Goal: Navigation & Orientation: Find specific page/section

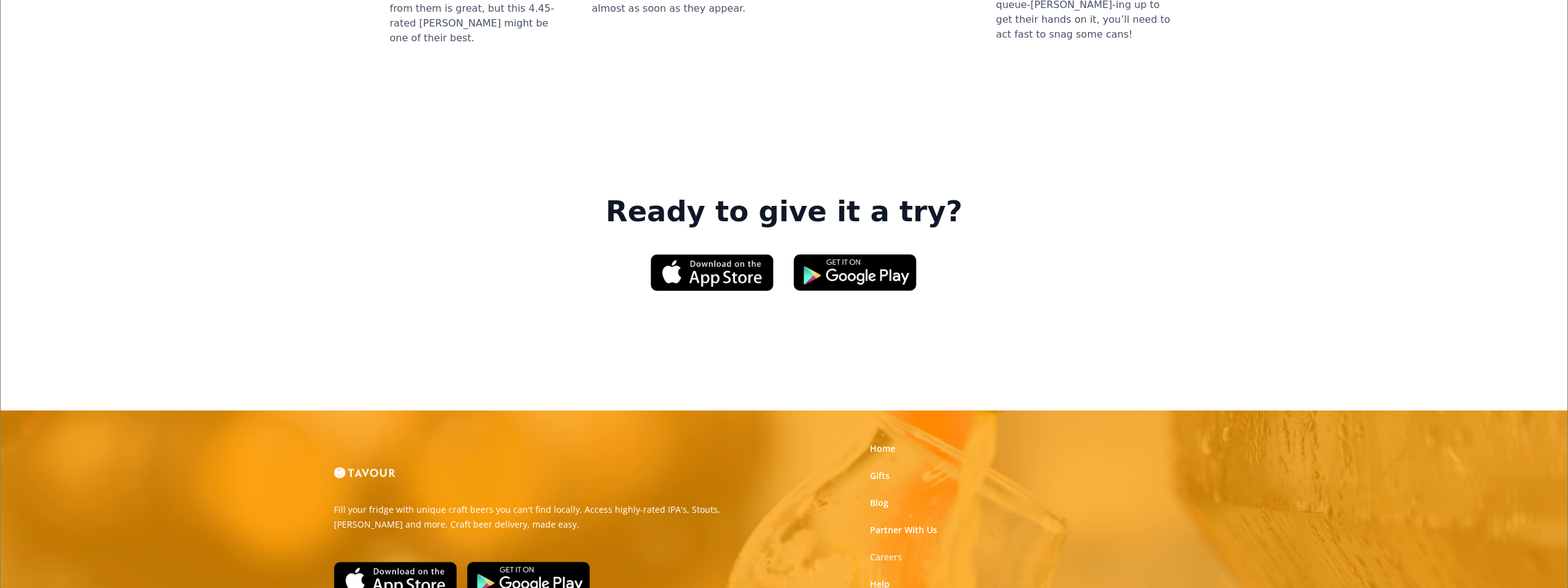
scroll to position [1849, 0]
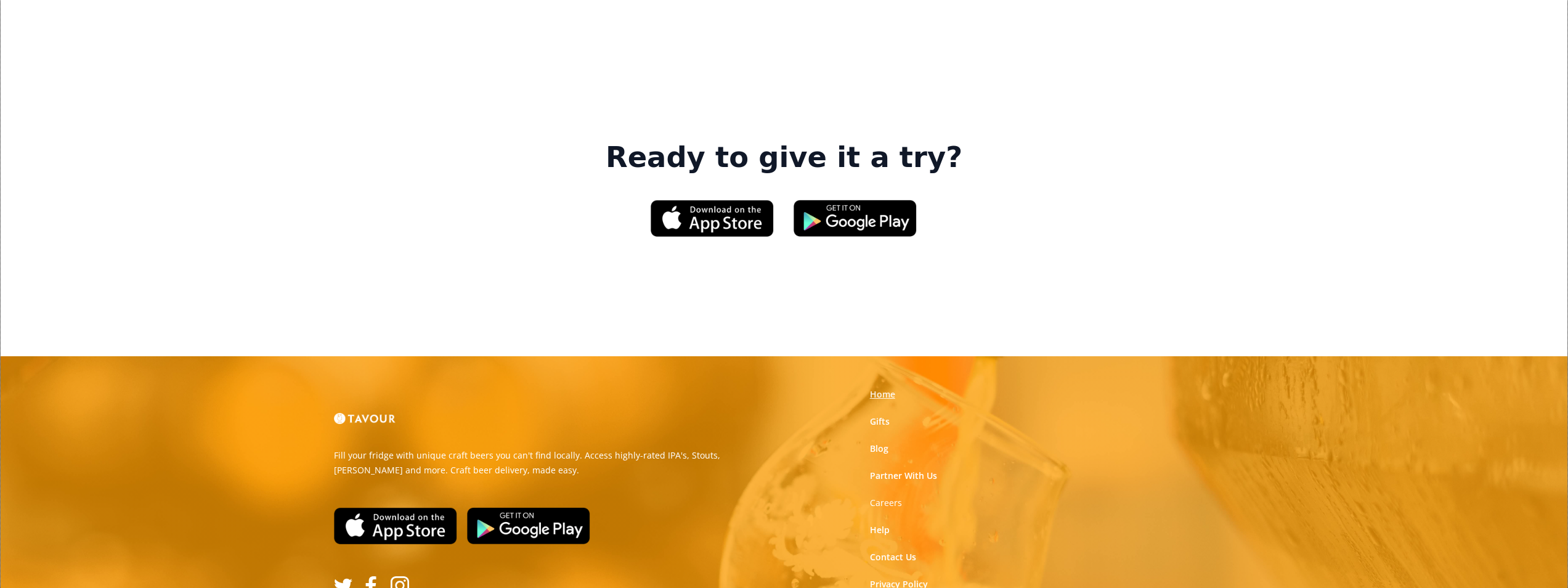
click at [890, 388] on link "Home" at bounding box center [882, 394] width 26 height 12
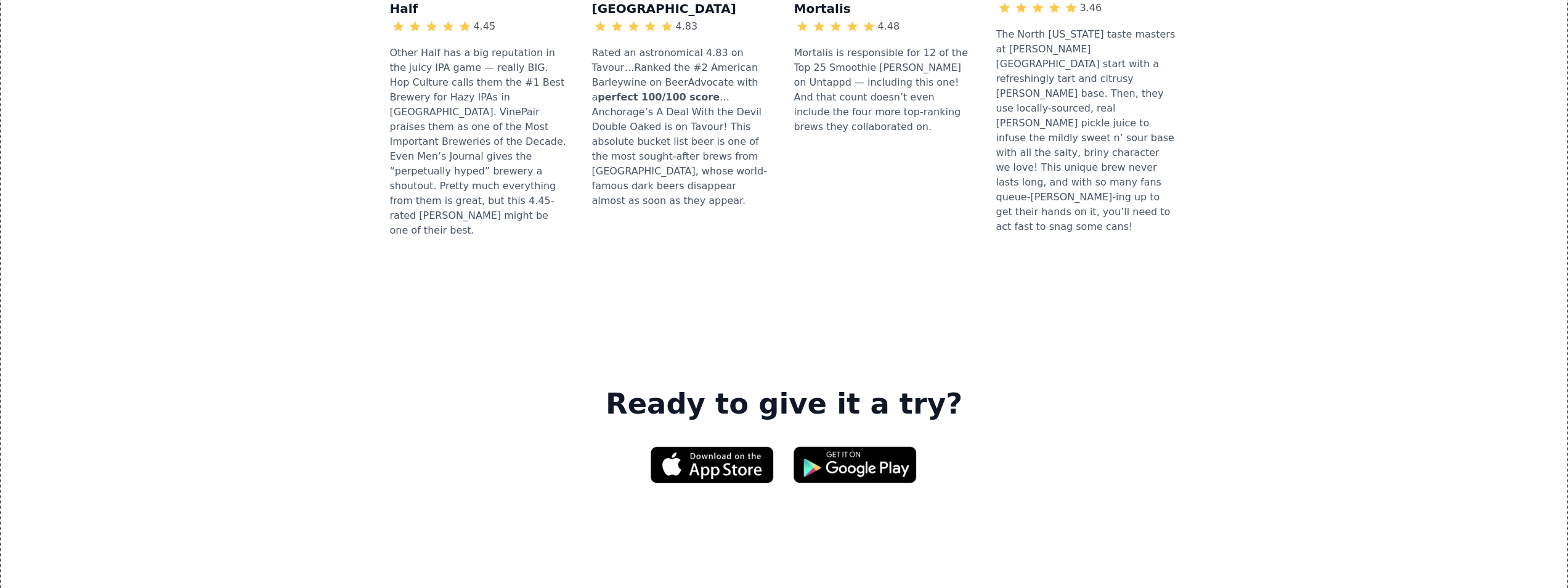
scroll to position [1865, 0]
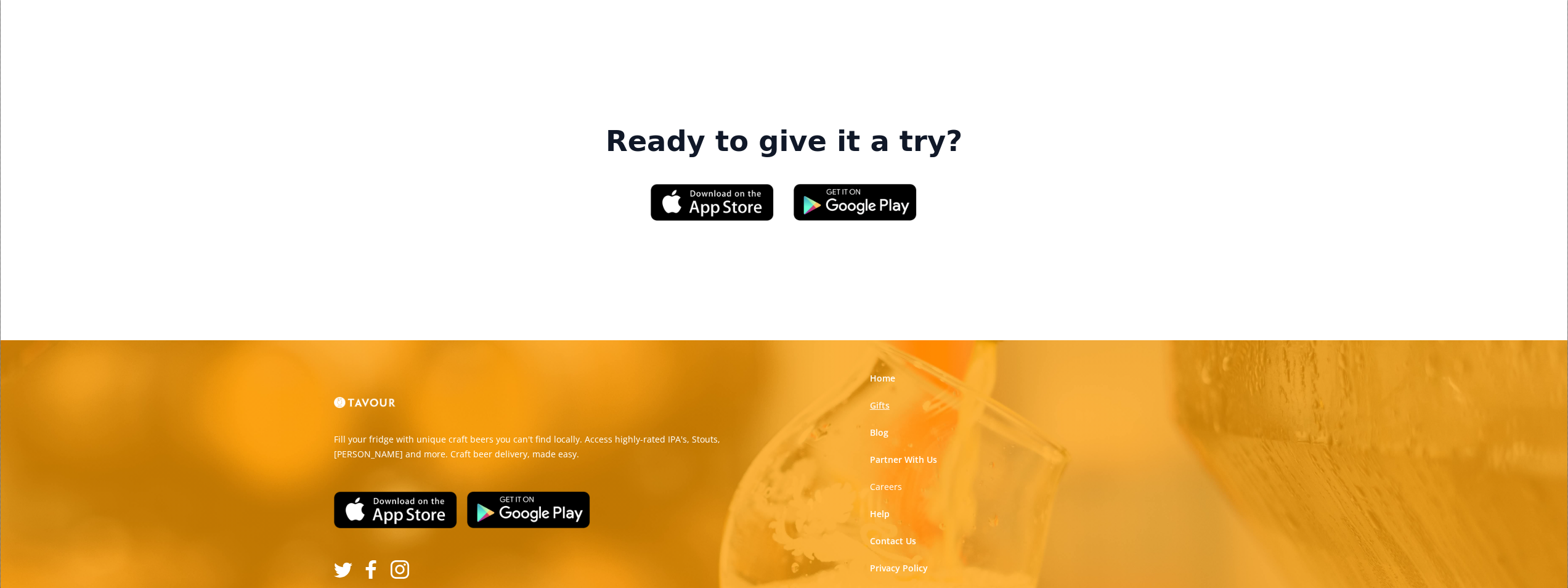
click at [873, 400] on link "Gifts" at bounding box center [879, 405] width 20 height 12
click at [873, 535] on link "Contact Us" at bounding box center [892, 541] width 46 height 12
